Goal: Task Accomplishment & Management: Complete application form

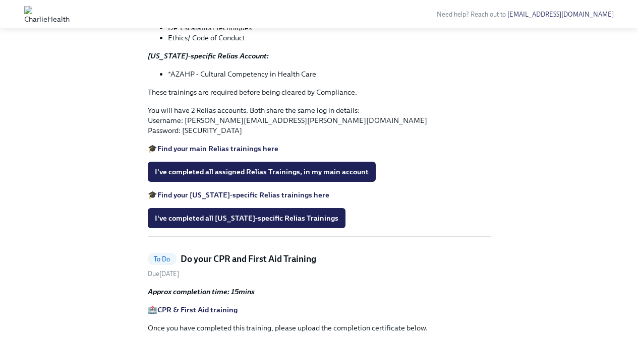
scroll to position [681, 0]
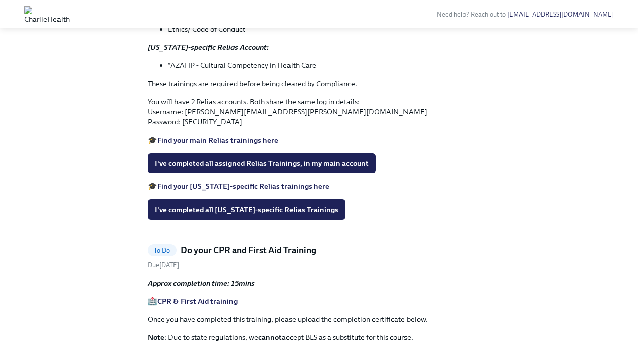
click at [288, 71] on li "*AZAHP - Cultural Competency in Health Care" at bounding box center [329, 65] width 323 height 10
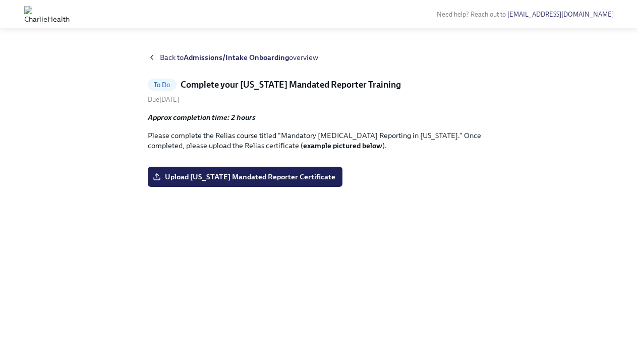
scroll to position [83, 0]
click at [300, 182] on span "Upload [US_STATE] Mandated Reporter Certificate" at bounding box center [245, 177] width 180 height 10
click at [0, 0] on input "Upload [US_STATE] Mandated Reporter Certificate" at bounding box center [0, 0] width 0 height 0
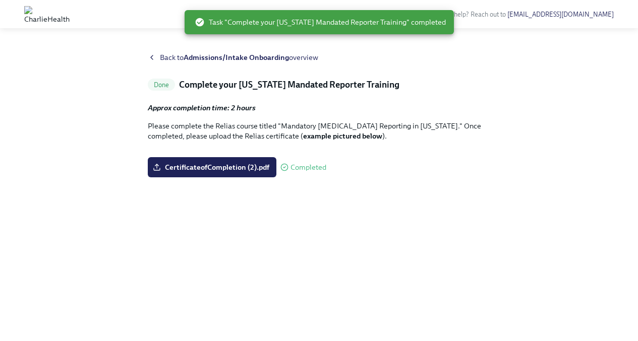
scroll to position [0, 0]
click at [168, 53] on span "Back to Admissions/Intake Onboarding overview" at bounding box center [239, 57] width 158 height 10
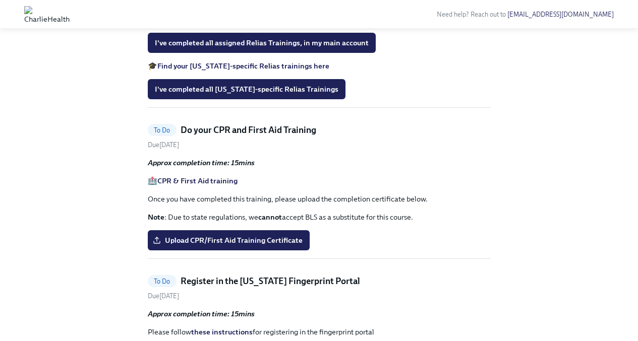
scroll to position [800, 0]
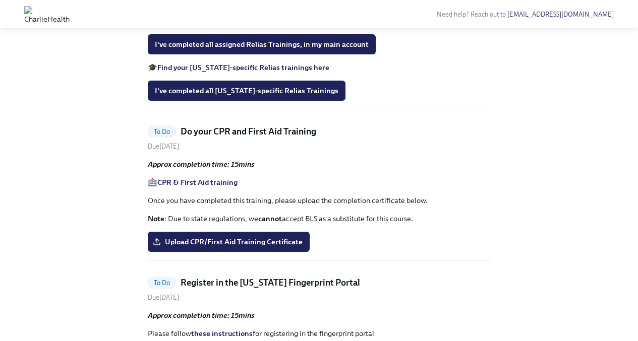
click at [296, 72] on strong "Find your [US_STATE]-specific Relias trainings here" at bounding box center [243, 67] width 172 height 9
